Goal: Task Accomplishment & Management: Manage account settings

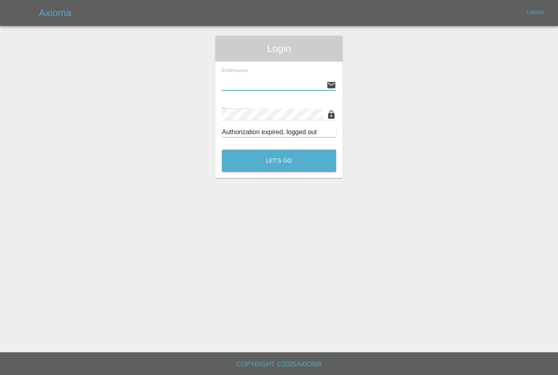
type input "[PERSON_NAME][EMAIL_ADDRESS][PERSON_NAME][DOMAIN_NAME]"
click at [279, 161] on button "Let's Go" at bounding box center [279, 161] width 114 height 22
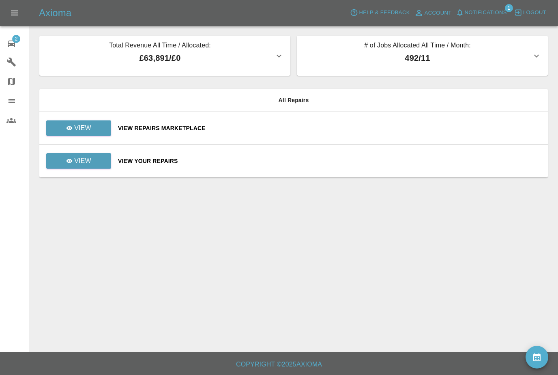
click at [496, 18] on button "Notifications" at bounding box center [481, 12] width 55 height 13
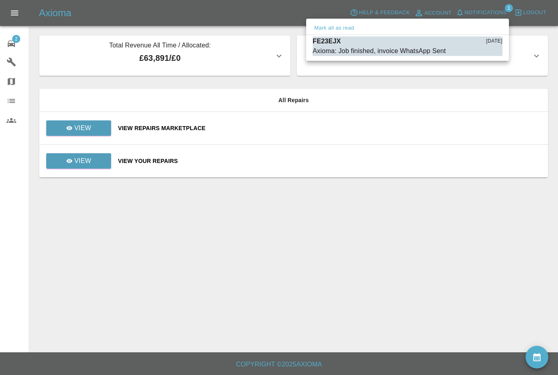
click at [336, 30] on button "Mark all as read" at bounding box center [334, 28] width 43 height 9
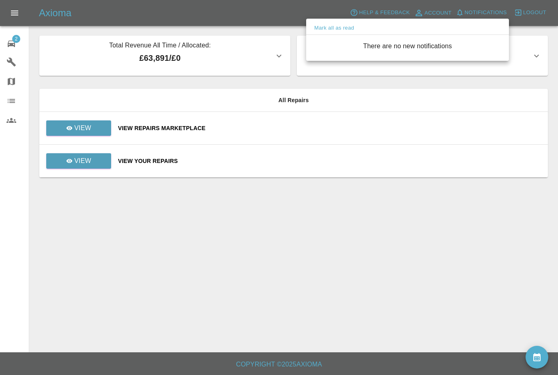
click at [100, 163] on div at bounding box center [279, 187] width 558 height 375
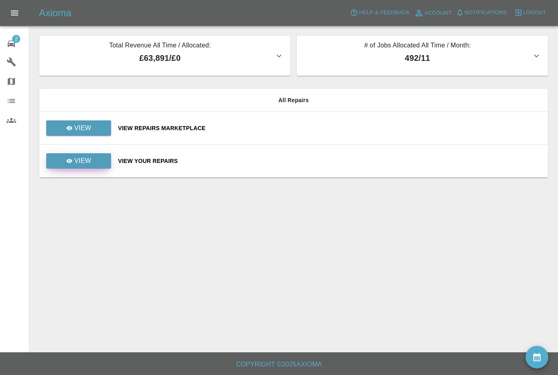
click at [100, 165] on link "View" at bounding box center [78, 160] width 65 height 15
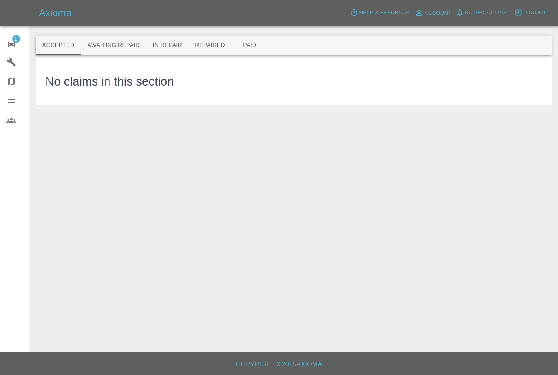
click at [12, 41] on span "2" at bounding box center [16, 39] width 8 height 8
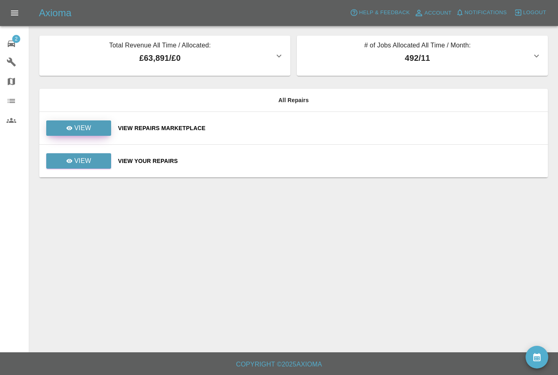
click at [56, 121] on link "View" at bounding box center [78, 128] width 65 height 15
